Goal: Information Seeking & Learning: Learn about a topic

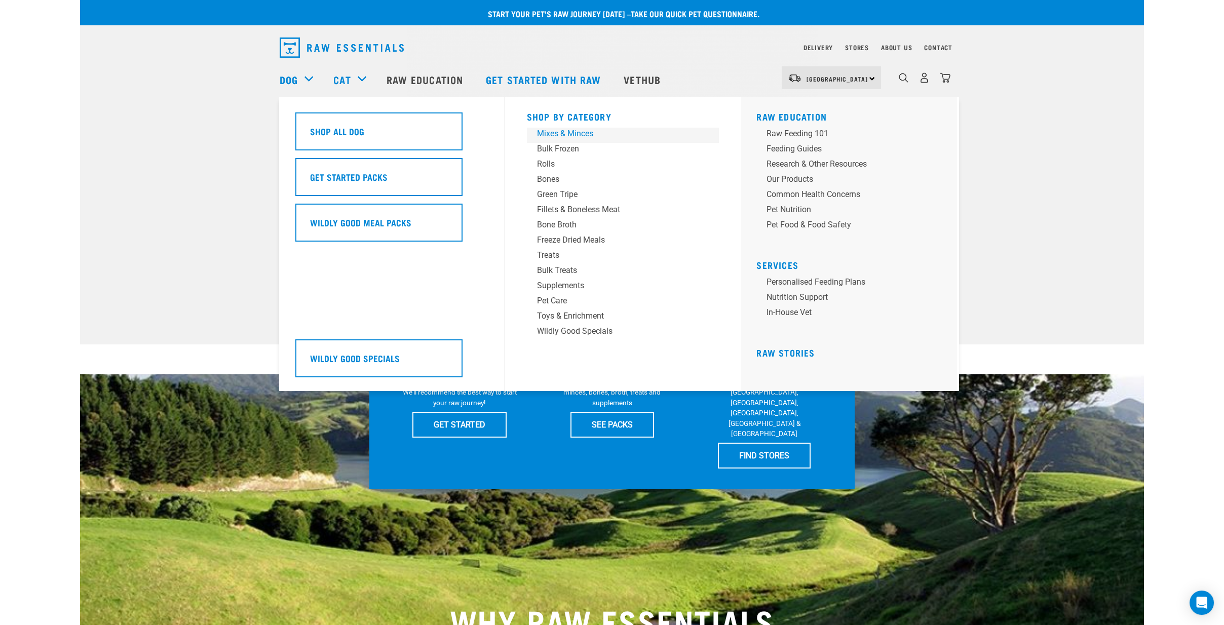
click at [553, 134] on div "Mixes & Minces" at bounding box center [616, 134] width 158 height 12
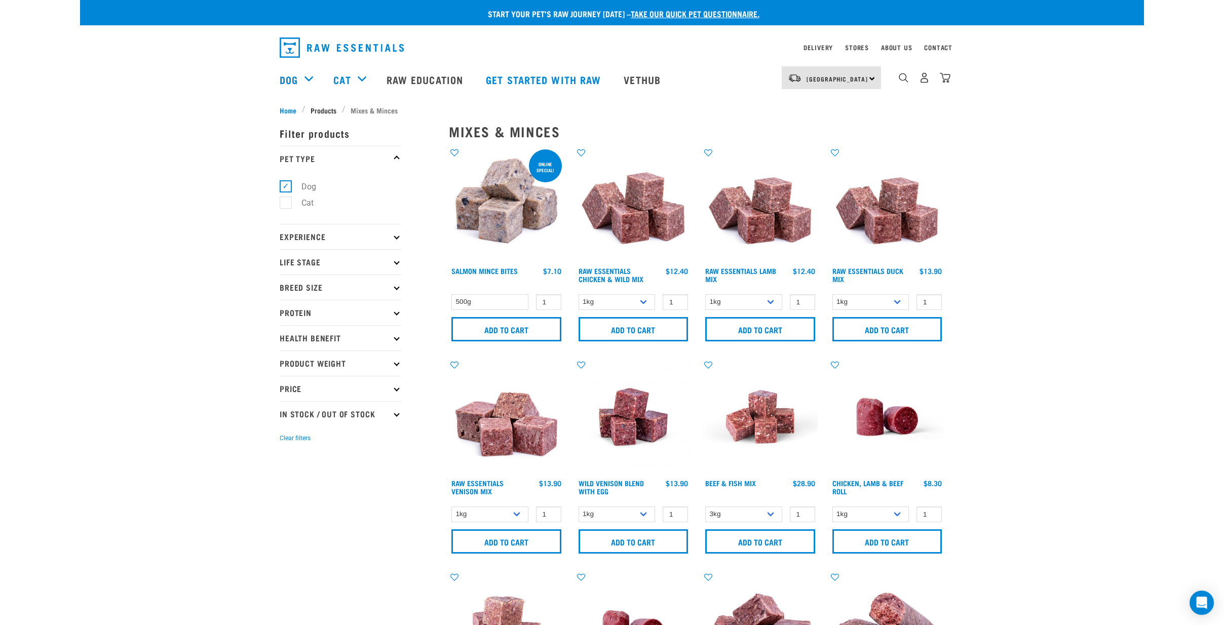
click at [316, 107] on span "Products" at bounding box center [324, 110] width 26 height 11
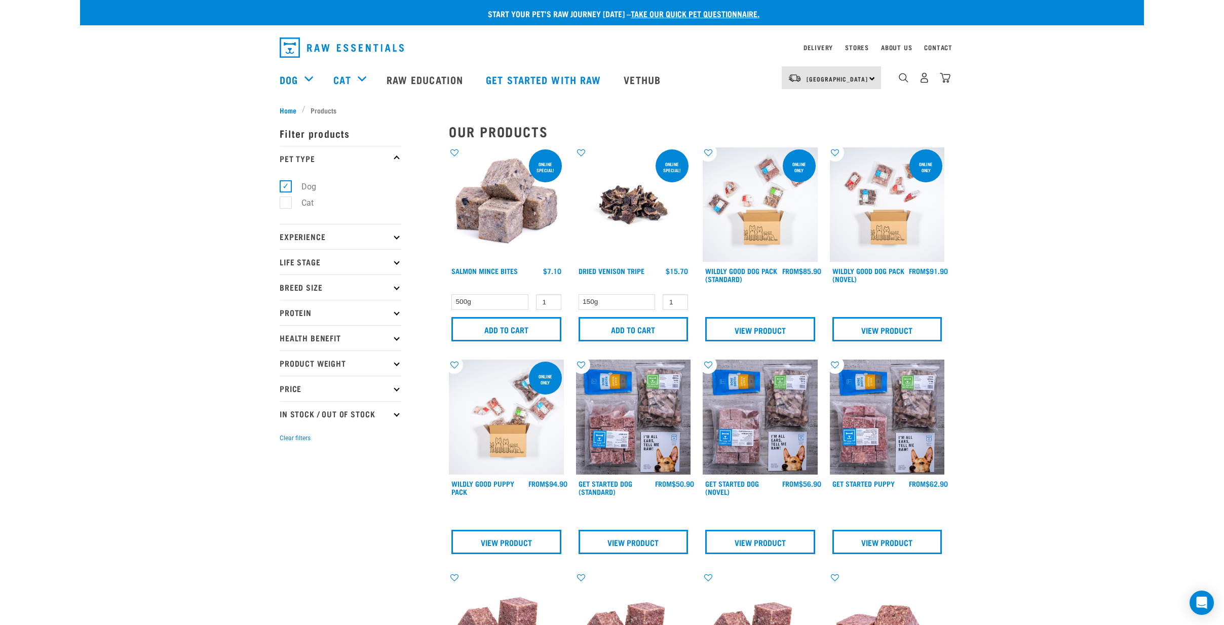
click at [394, 313] on p "Protein" at bounding box center [341, 312] width 122 height 25
click at [285, 404] on label "Goat" at bounding box center [303, 406] width 37 height 13
click at [283, 404] on input "Goat" at bounding box center [283, 405] width 7 height 7
checkbox input "true"
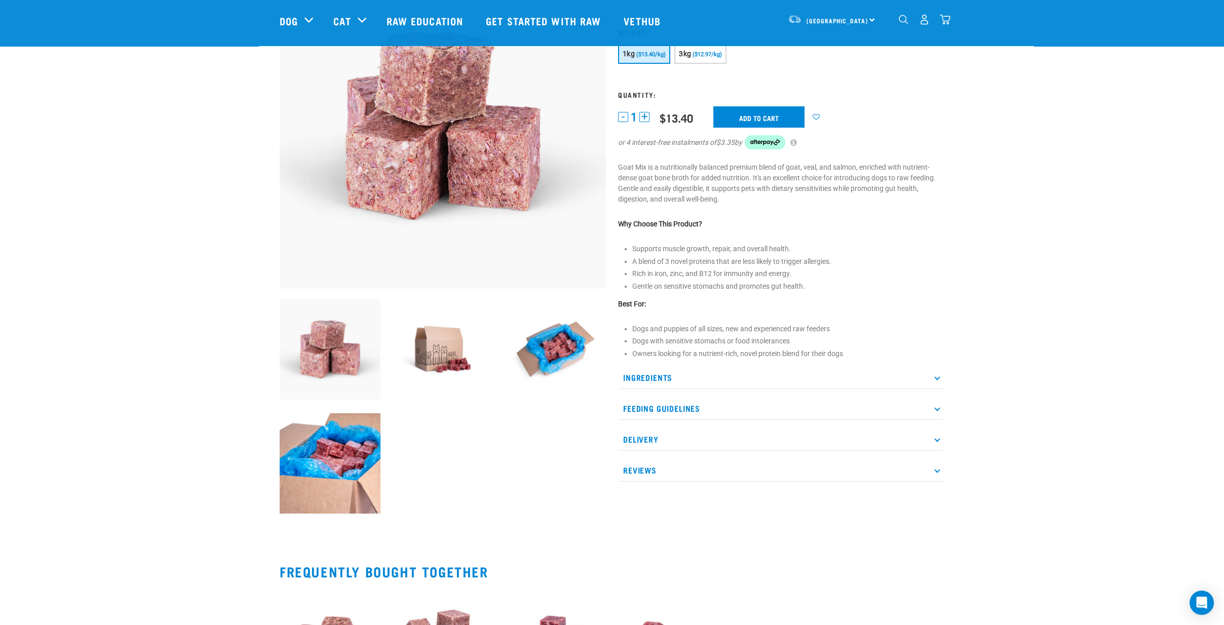
scroll to position [112, 0]
click at [674, 373] on p "Ingredients" at bounding box center [781, 376] width 326 height 23
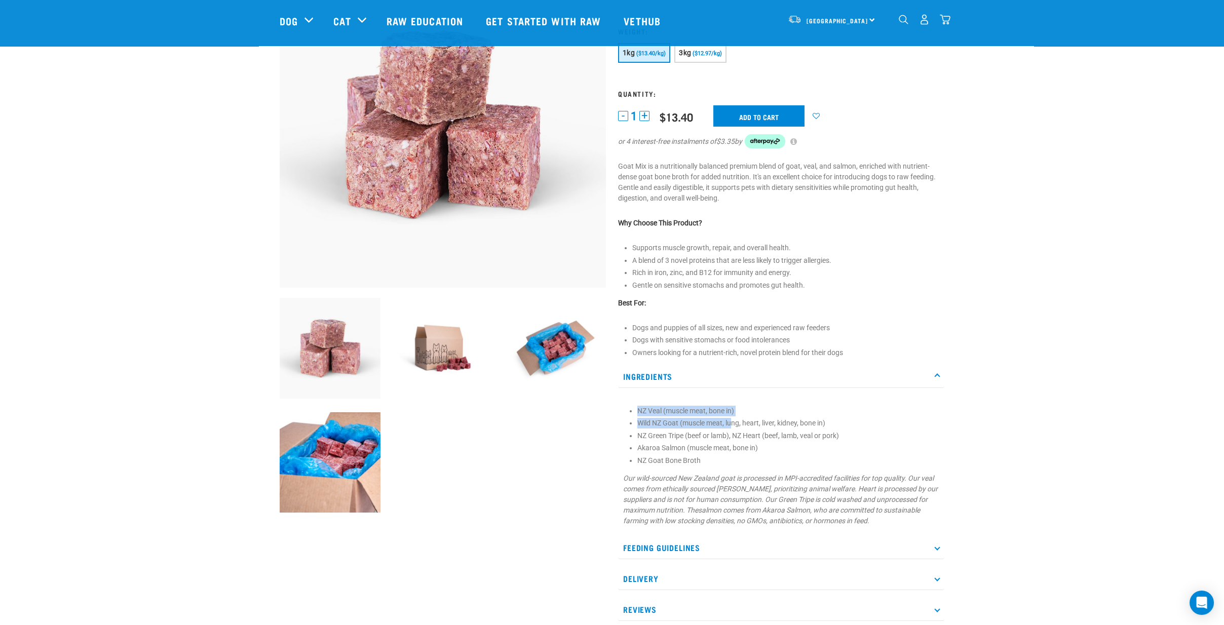
drag, startPoint x: 642, startPoint y: 409, endPoint x: 747, endPoint y: 415, distance: 105.0
click at [739, 417] on ul "NZ Veal (muscle meat, bone in) Wild NZ Goat (muscle meat, lung, heart, liver, k…" at bounding box center [788, 436] width 302 height 60
click at [794, 439] on li "NZ Green Tripe (beef or lamb), NZ Heart (beef, lamb, veal or pork)" at bounding box center [788, 436] width 302 height 11
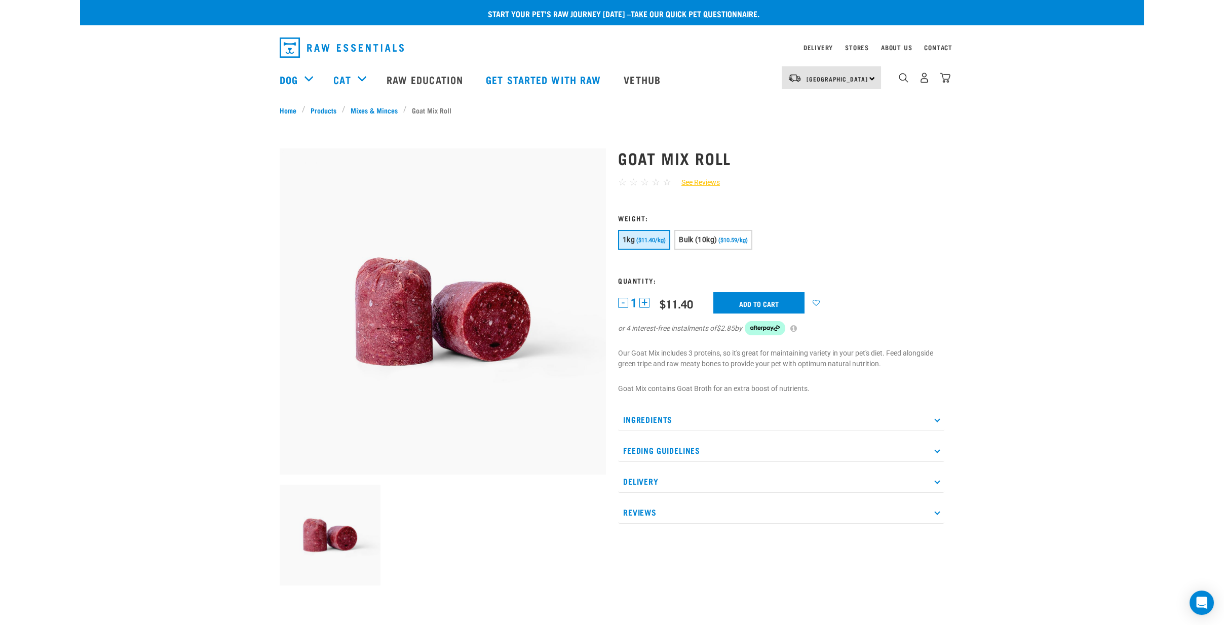
click at [646, 433] on div "Ingredients Minced Wild Goat (heart, lungs, kidney, liver and bone in) Minced V…" at bounding box center [781, 465] width 326 height 115
click at [654, 428] on p "Ingredients" at bounding box center [781, 419] width 326 height 23
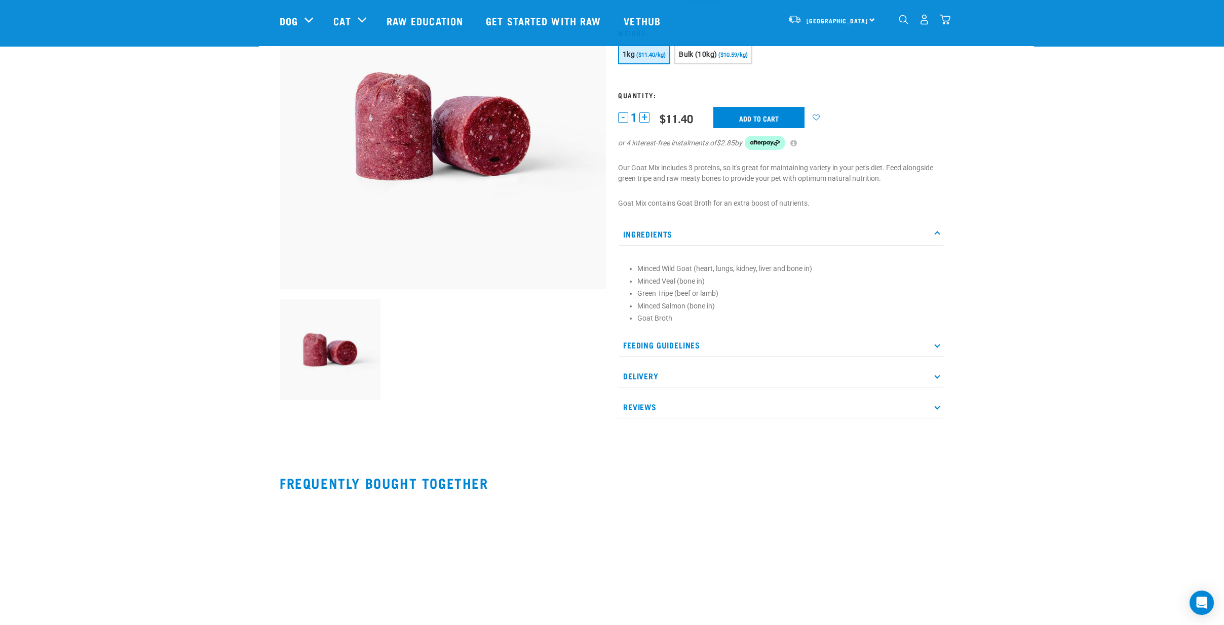
scroll to position [112, 0]
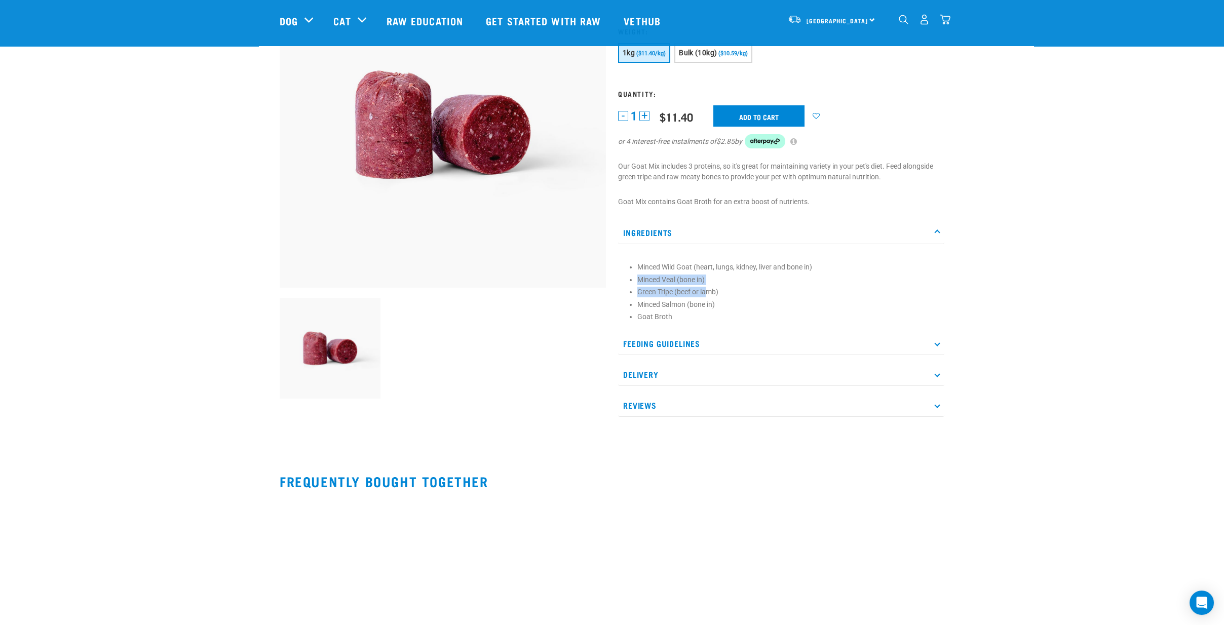
drag, startPoint x: 632, startPoint y: 278, endPoint x: 714, endPoint y: 293, distance: 83.0
click at [714, 293] on ul "Minced Wild Goat (heart, lungs, kidney, liver and bone in) Minced Veal (bone in…" at bounding box center [788, 292] width 302 height 60
click at [723, 296] on li "Green Tripe (beef or lamb)" at bounding box center [788, 292] width 302 height 11
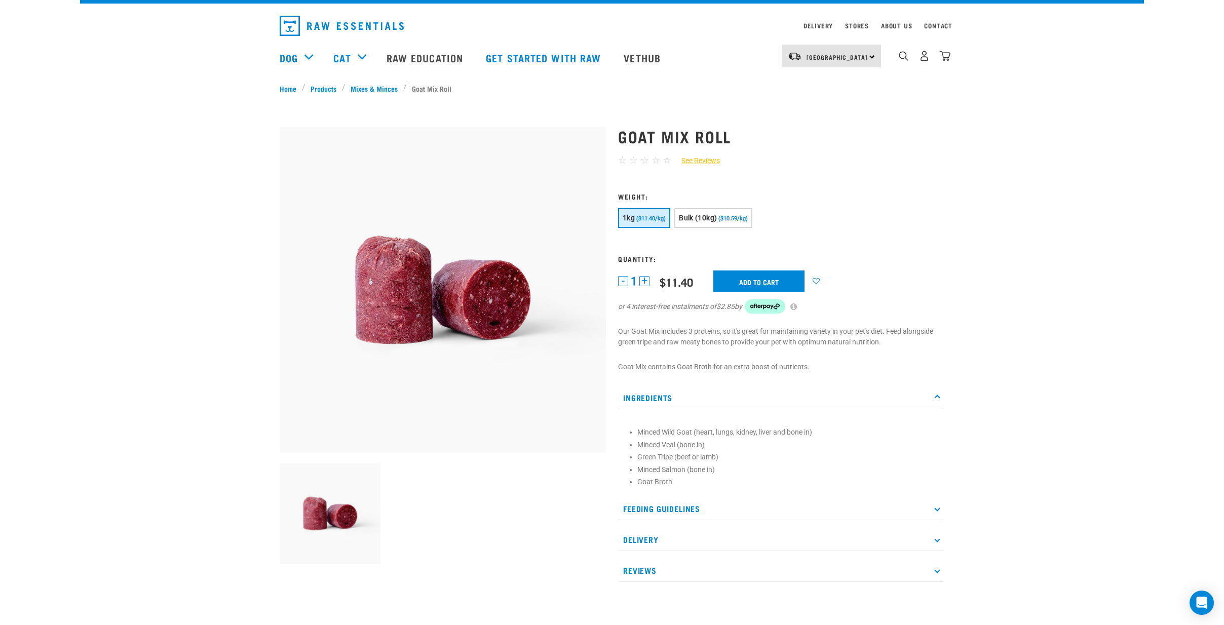
scroll to position [0, 0]
